Goal: Check status: Check status

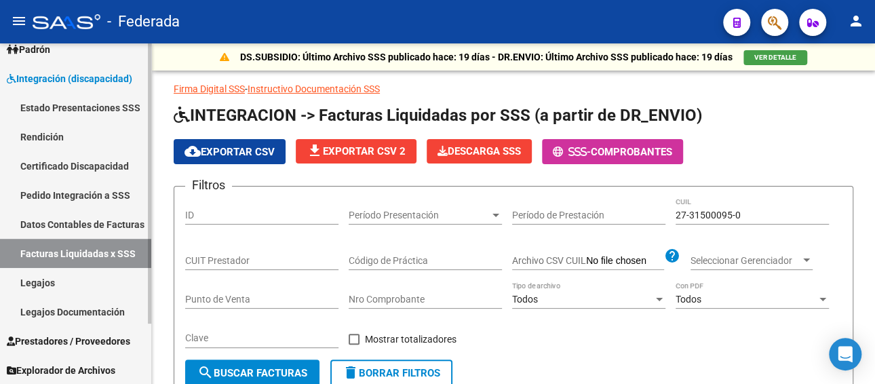
scroll to position [180, 0]
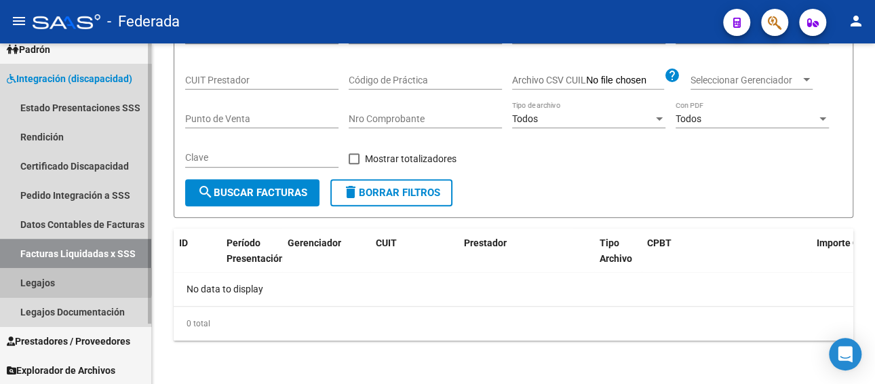
click at [69, 273] on link "Legajos" at bounding box center [75, 282] width 151 height 29
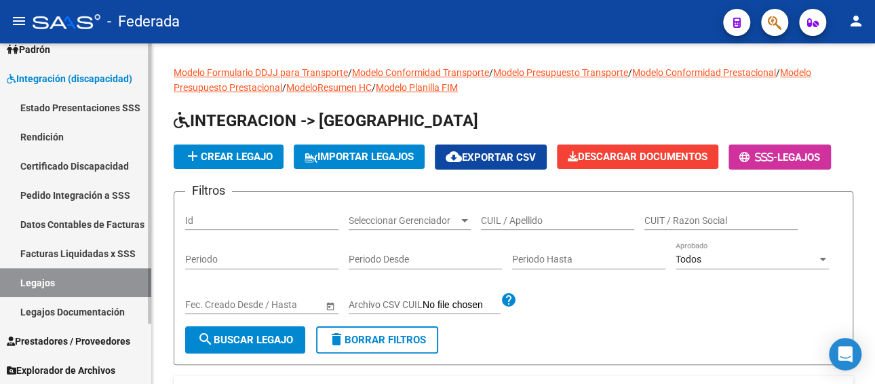
click at [92, 251] on link "Facturas Liquidadas x SSS" at bounding box center [75, 253] width 151 height 29
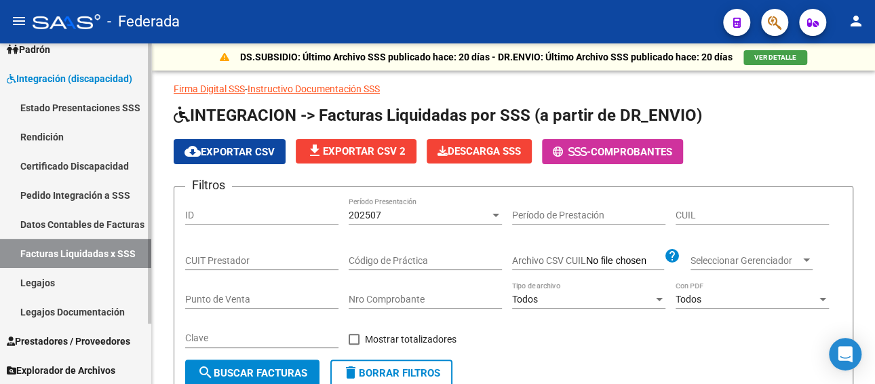
click at [97, 193] on link "Pedido Integración a SSS" at bounding box center [75, 194] width 151 height 29
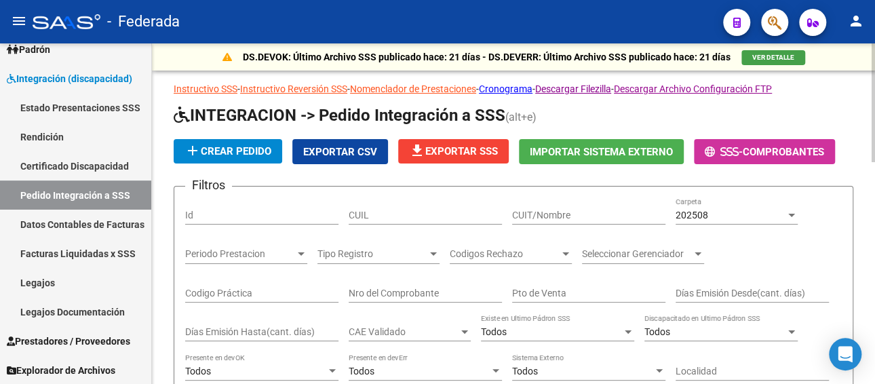
click at [407, 211] on input "CUIL" at bounding box center [425, 216] width 153 height 12
paste input "20517063178"
type input "20517063178"
click at [680, 220] on div "202508 Carpeta" at bounding box center [736, 210] width 122 height 27
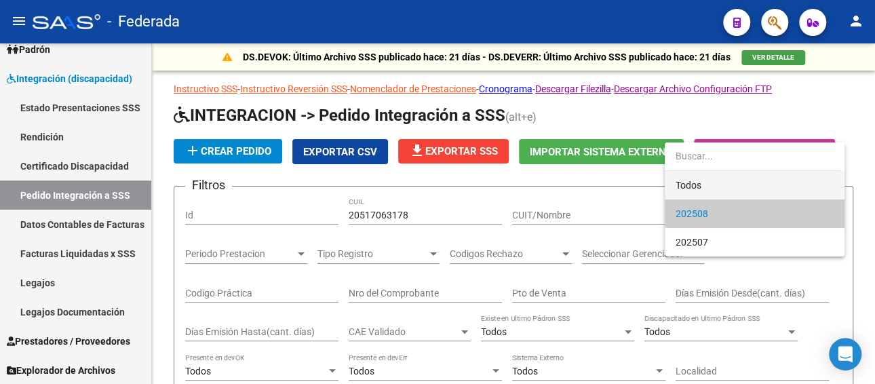
click at [720, 187] on span "Todos" at bounding box center [754, 185] width 158 height 28
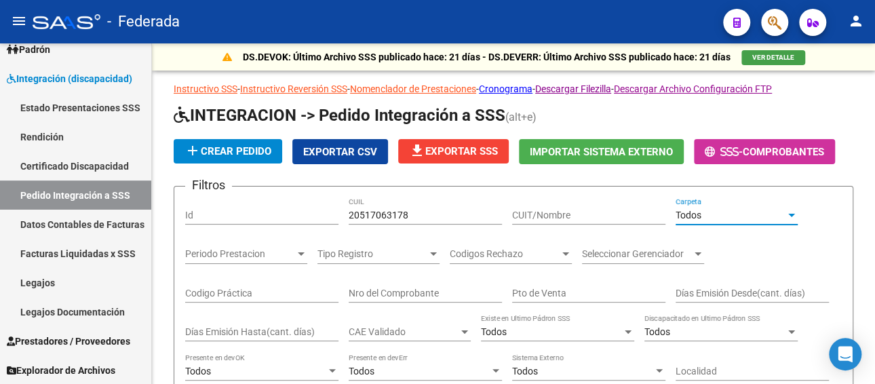
scroll to position [203, 0]
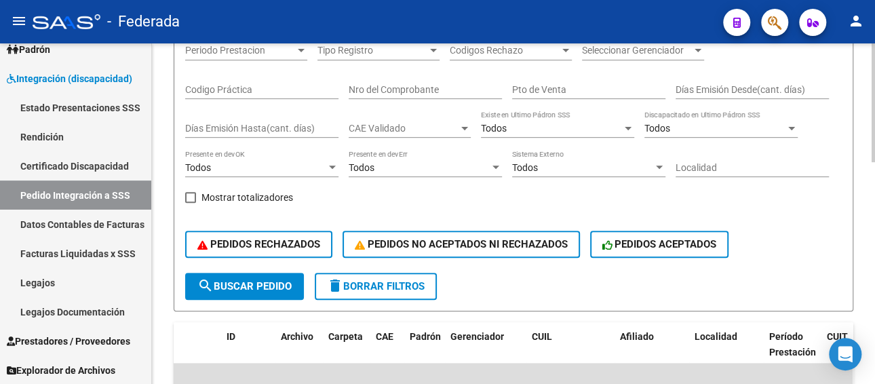
click at [236, 279] on button "search Buscar Pedido" at bounding box center [244, 286] width 119 height 27
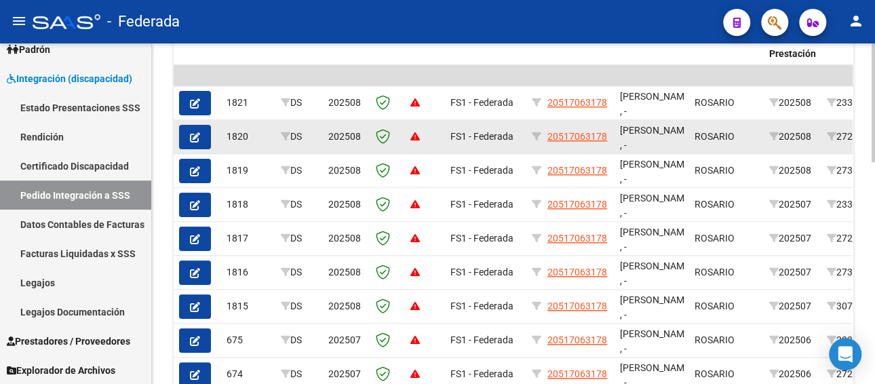
scroll to position [499, 0]
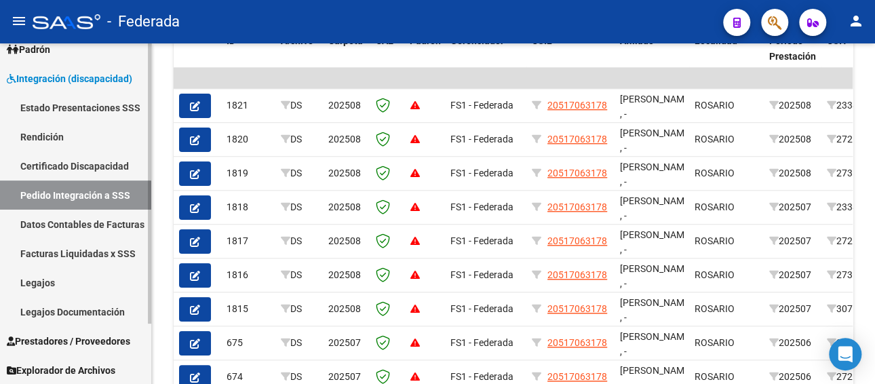
click at [38, 274] on link "Legajos" at bounding box center [75, 282] width 151 height 29
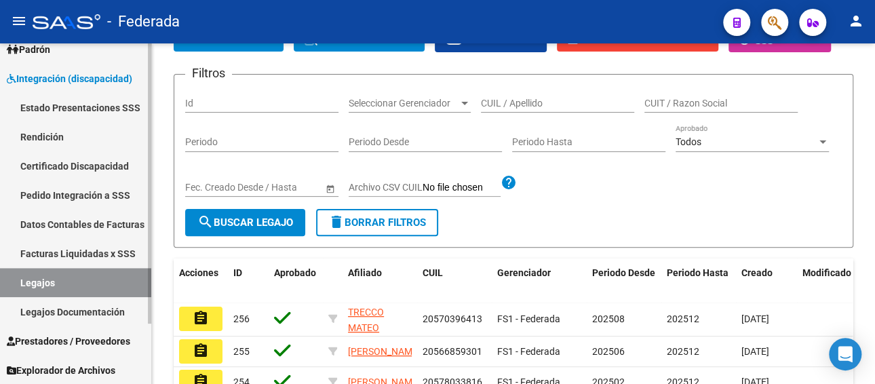
scroll to position [467, 0]
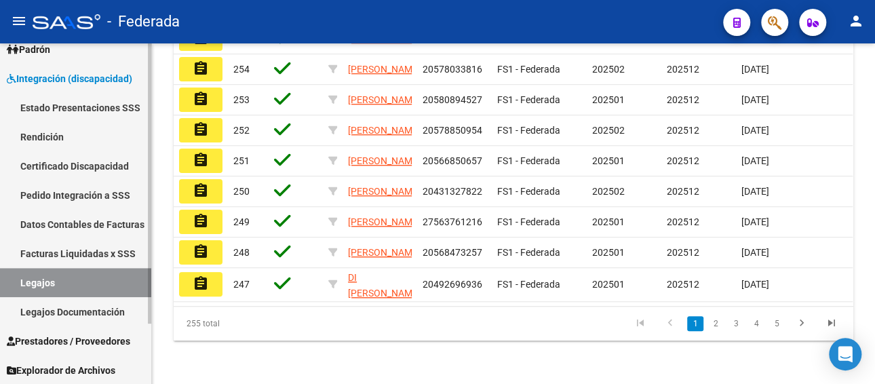
click at [73, 192] on link "Pedido Integración a SSS" at bounding box center [75, 194] width 151 height 29
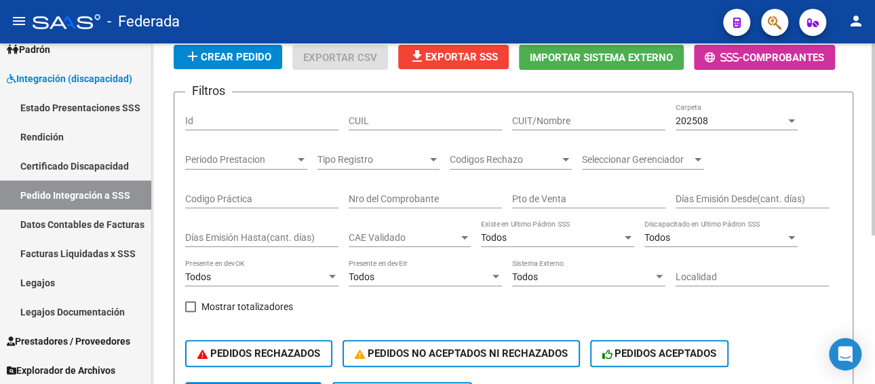
scroll to position [90, 0]
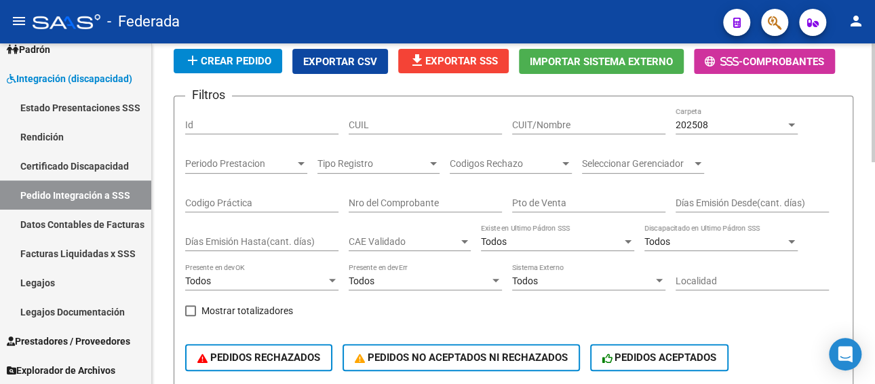
paste input "23577181799"
click at [416, 121] on input "CUIL" at bounding box center [425, 125] width 153 height 12
type input "23577181799"
click at [701, 123] on span "202508" at bounding box center [691, 124] width 33 height 11
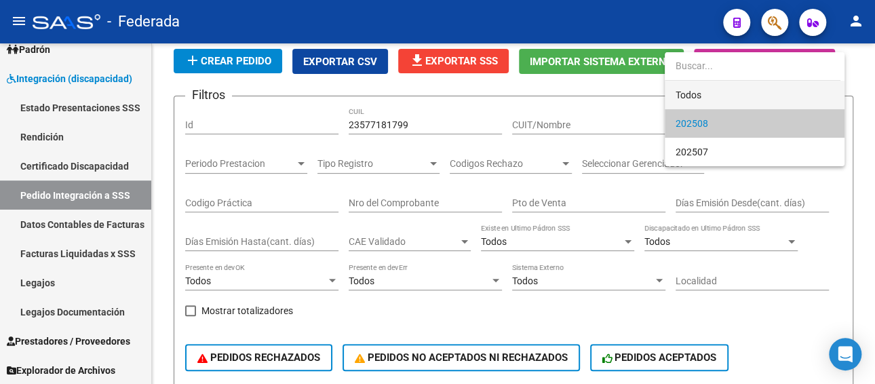
click at [711, 90] on span "Todos" at bounding box center [754, 95] width 158 height 28
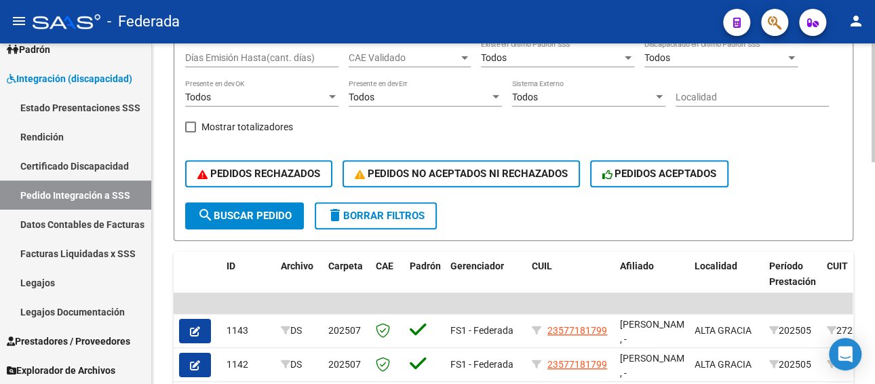
scroll to position [294, 0]
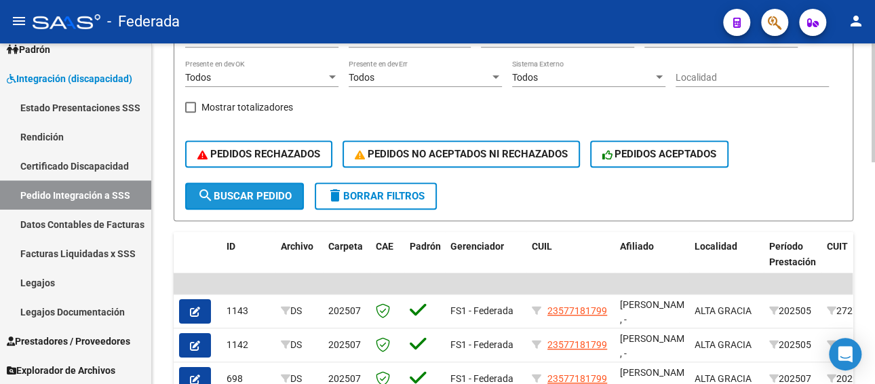
click at [277, 201] on span "search Buscar Pedido" at bounding box center [244, 196] width 94 height 12
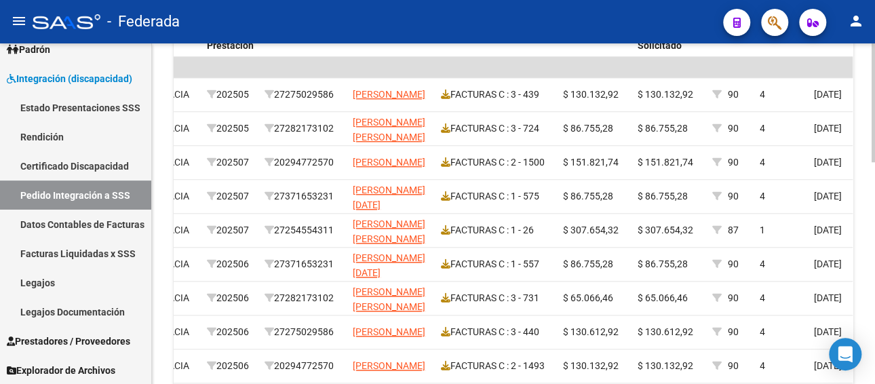
scroll to position [497, 0]
